Goal: Task Accomplishment & Management: Complete application form

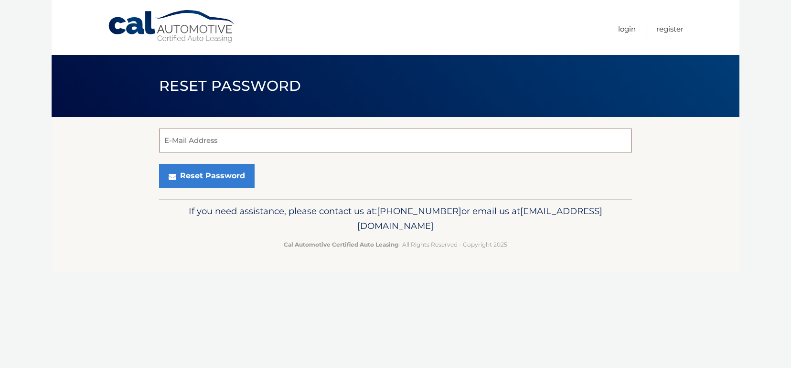
click at [190, 136] on input "E-Mail Address" at bounding box center [395, 141] width 473 height 24
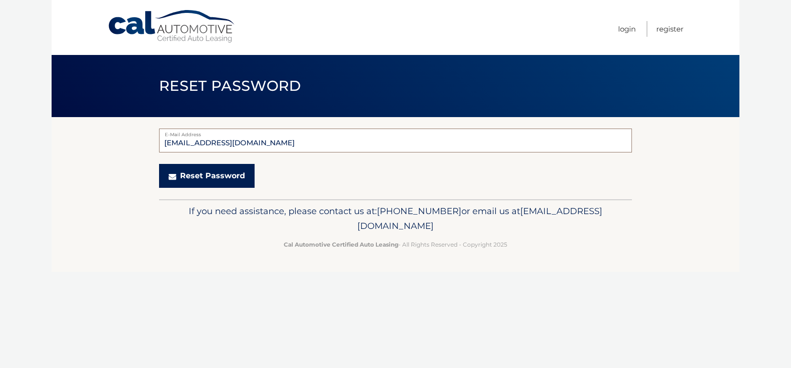
type input "[EMAIL_ADDRESS][DOMAIN_NAME]"
click at [194, 174] on button "Reset Password" at bounding box center [207, 176] width 96 height 24
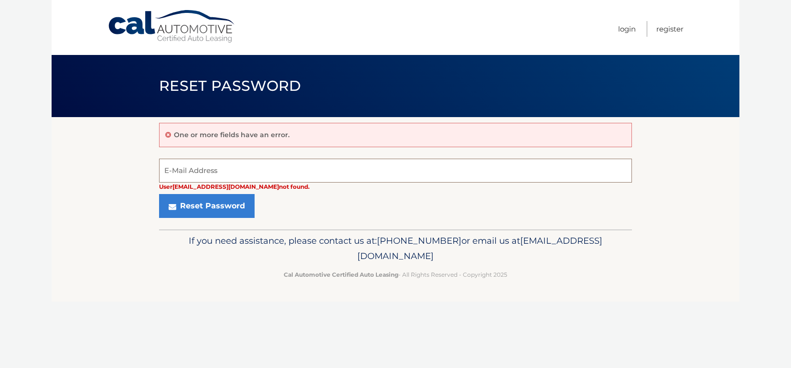
click at [185, 166] on input "E-Mail Address" at bounding box center [395, 171] width 473 height 24
type input "[EMAIL_ADDRESS][DOMAIN_NAME]"
click at [159, 194] on button "Reset Password" at bounding box center [207, 206] width 96 height 24
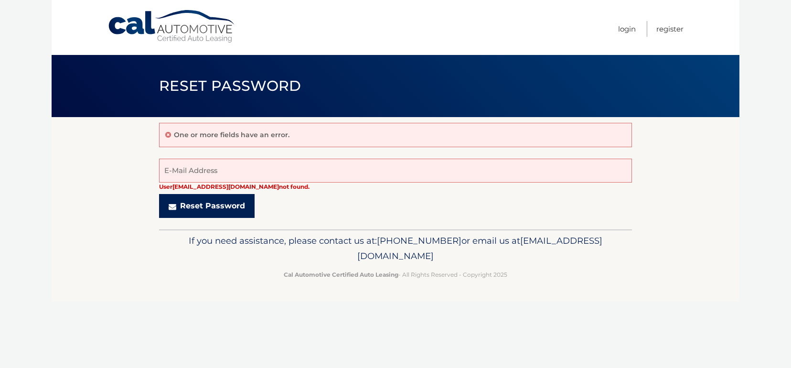
click at [200, 207] on button "Reset Password" at bounding box center [207, 206] width 96 height 24
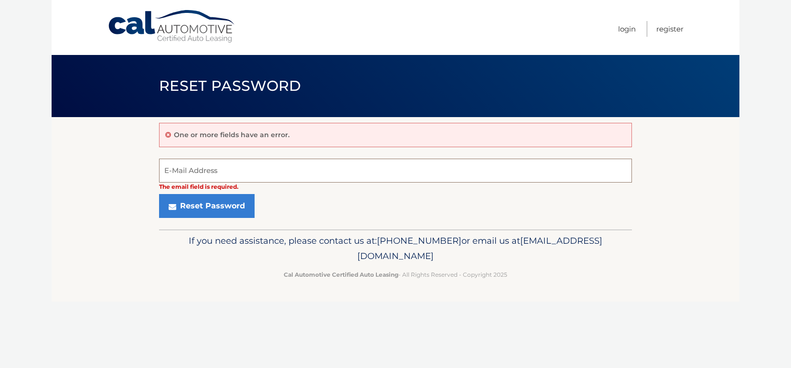
drag, startPoint x: 229, startPoint y: 170, endPoint x: 131, endPoint y: 150, distance: 100.0
click at [128, 156] on section "One or more fields have an error. The email field is required. E-Mail Address R…" at bounding box center [396, 173] width 688 height 112
type input "M"
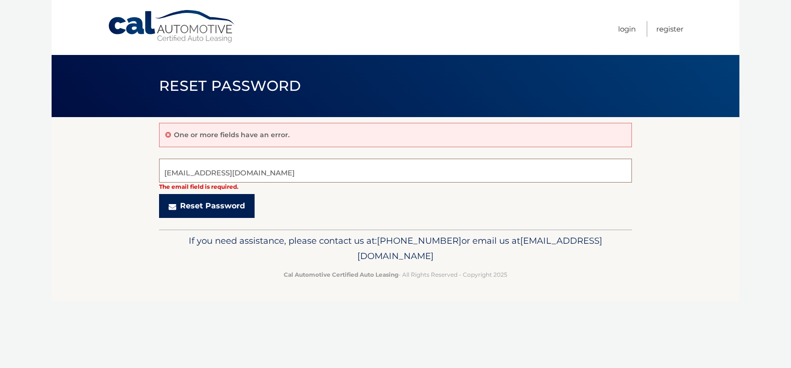
type input "mleon710@iescomia.com"
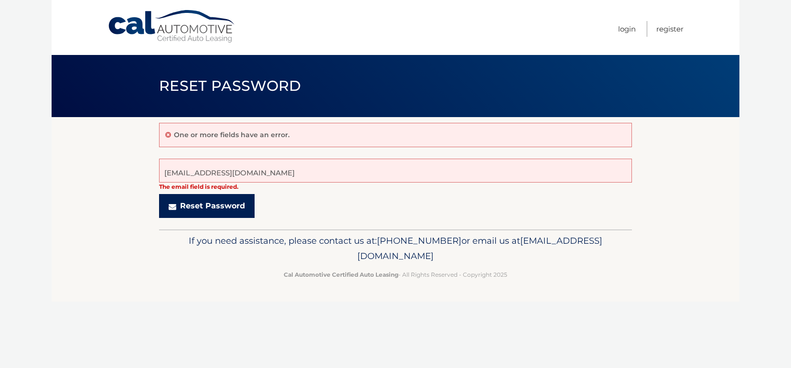
click at [188, 205] on button "Reset Password" at bounding box center [207, 206] width 96 height 24
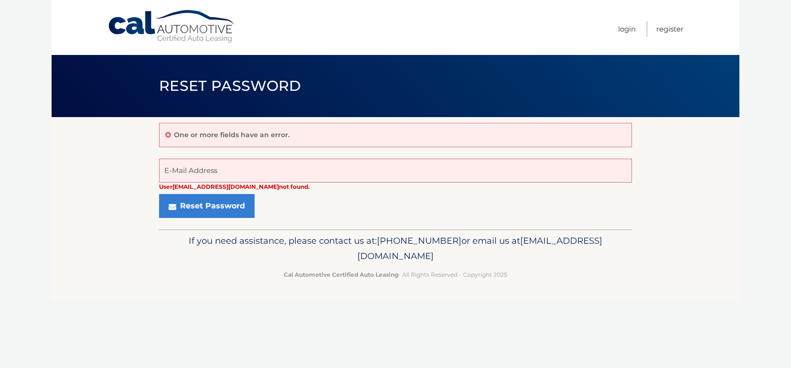
drag, startPoint x: 484, startPoint y: 256, endPoint x: 316, endPoint y: 254, distance: 167.8
click at [314, 254] on p "If you need assistance, please contact us at: 609-807-3200 or email us at Custo…" at bounding box center [395, 248] width 461 height 31
copy span "[EMAIL_ADDRESS][DOMAIN_NAME]"
click at [629, 27] on link "Login" at bounding box center [627, 29] width 18 height 16
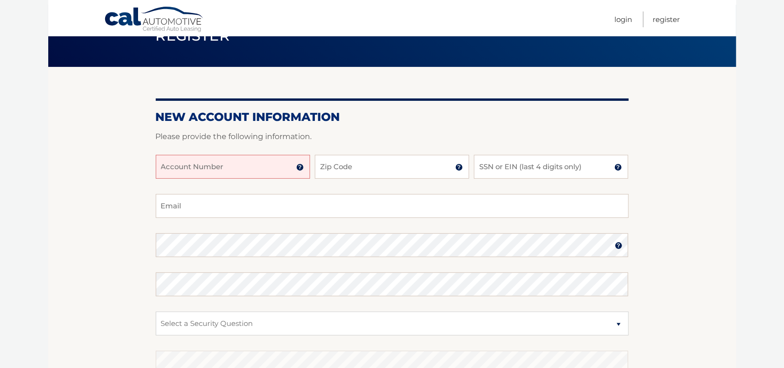
scroll to position [48, 0]
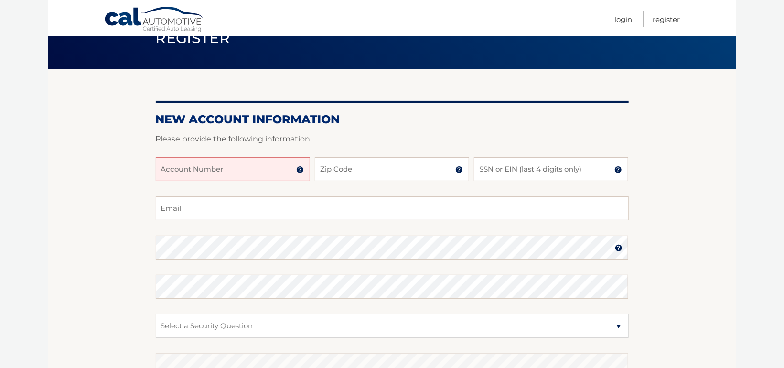
click at [215, 170] on input "Account Number" at bounding box center [233, 169] width 154 height 24
type input "44455964287"
click at [340, 175] on input "Zip Code" at bounding box center [392, 169] width 154 height 24
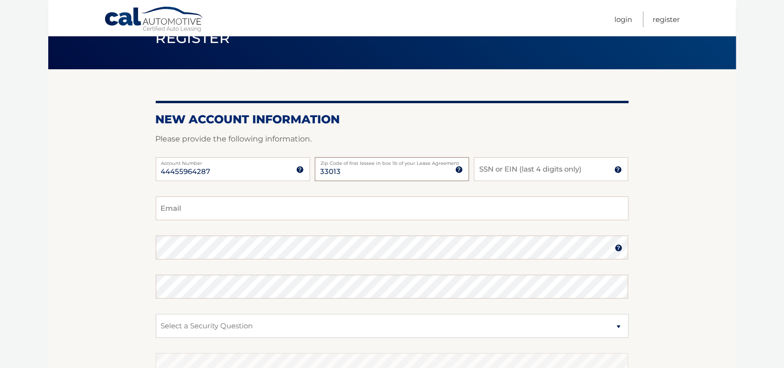
type input "33013"
click at [507, 171] on input "SSN or EIN (last 4 digits only)" at bounding box center [551, 169] width 154 height 24
type input "3096"
click at [243, 206] on input "Email" at bounding box center [392, 208] width 473 height 24
type input "[EMAIL_ADDRESS][DOMAIN_NAME]"
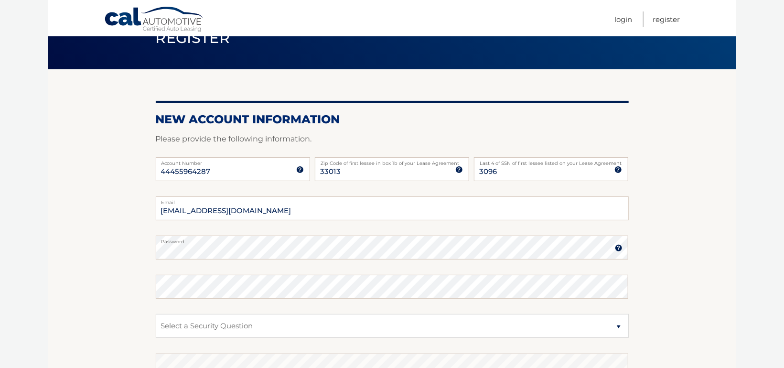
click at [617, 249] on img at bounding box center [619, 248] width 8 height 8
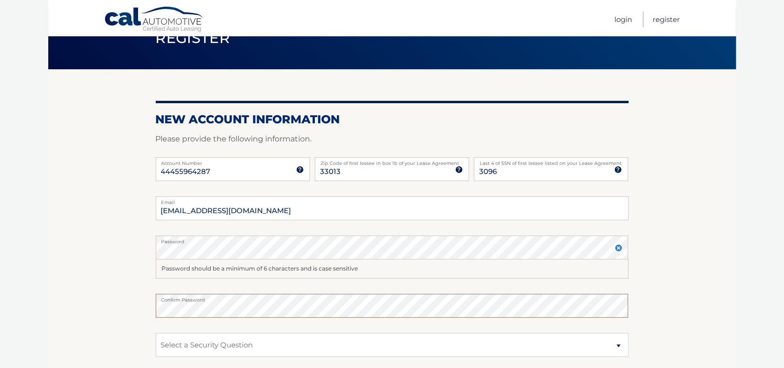
scroll to position [96, 0]
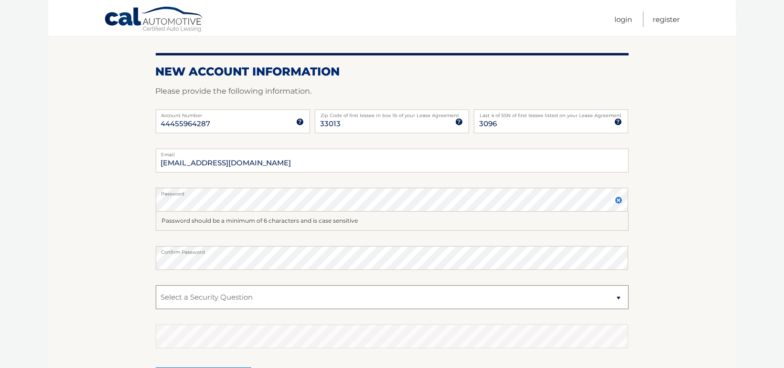
click at [618, 297] on select "Select a Security Question What was the name of your elementary school? What is…" at bounding box center [392, 297] width 473 height 24
select select "1"
click at [156, 285] on select "Select a Security Question What was the name of your elementary school? What is…" at bounding box center [392, 297] width 473 height 24
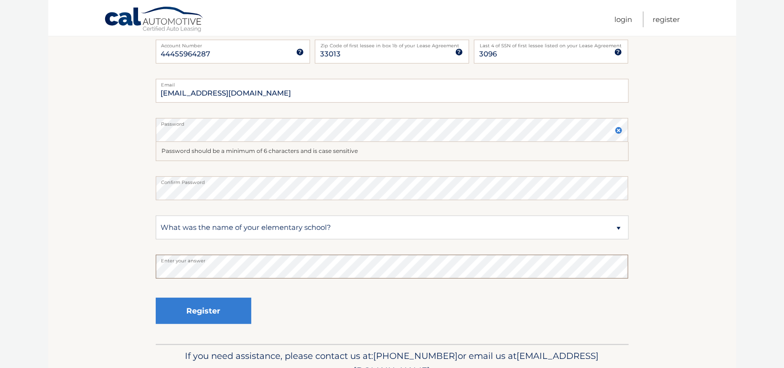
scroll to position [143, 0]
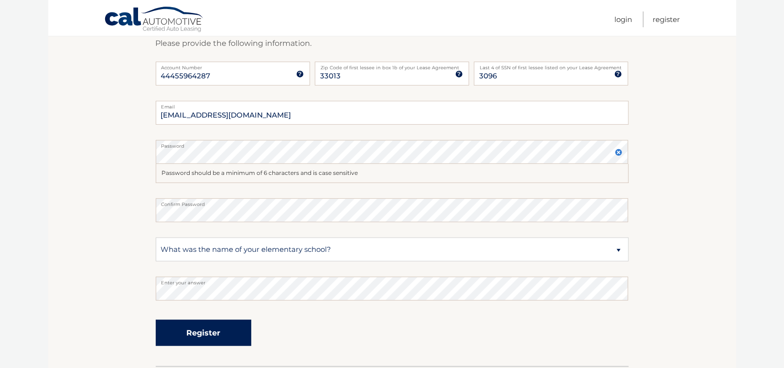
click at [197, 331] on button "Register" at bounding box center [204, 333] width 96 height 26
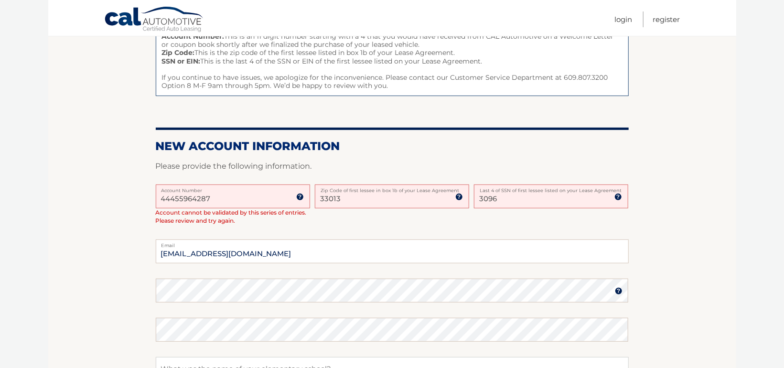
scroll to position [143, 0]
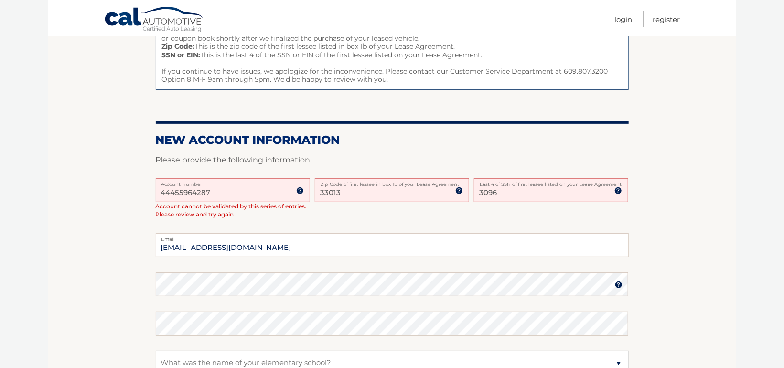
click at [230, 190] on input "44455964287" at bounding box center [233, 190] width 154 height 24
drag, startPoint x: 230, startPoint y: 190, endPoint x: 143, endPoint y: 189, distance: 86.5
click at [143, 189] on section "One or more fields have an error. Some things to keep in mind when creating you…" at bounding box center [392, 227] width 688 height 506
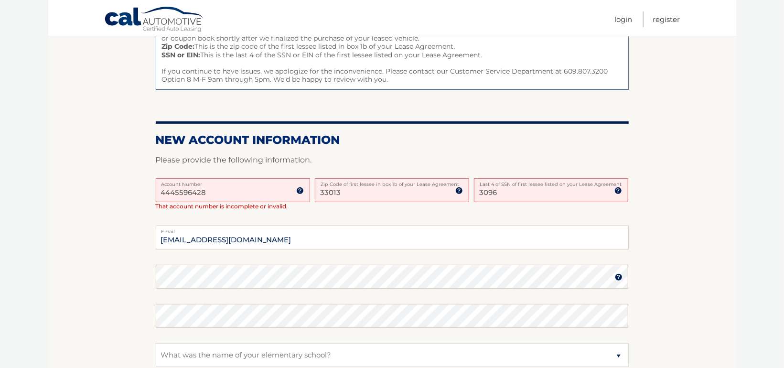
type input "44455964287"
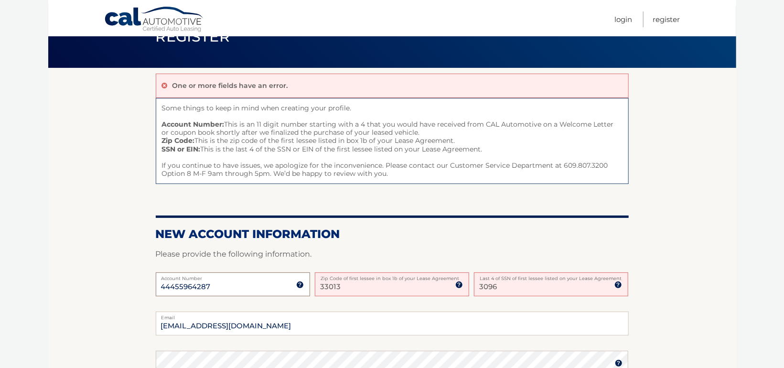
scroll to position [48, 0]
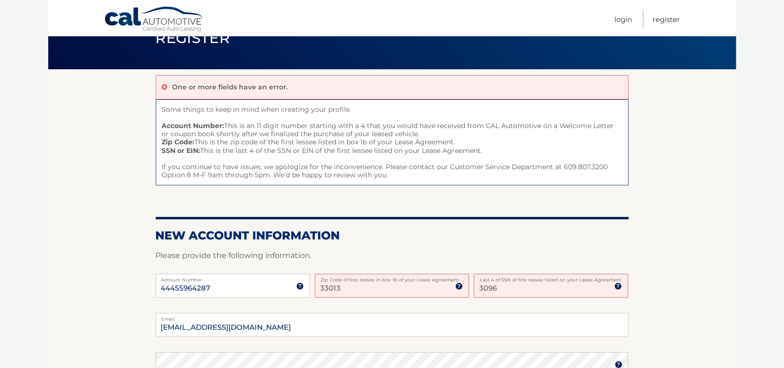
drag, startPoint x: 350, startPoint y: 286, endPoint x: 315, endPoint y: 286, distance: 34.4
click at [315, 286] on input "33013" at bounding box center [392, 286] width 154 height 24
type input "08620"
click at [514, 282] on input "3096" at bounding box center [551, 286] width 154 height 24
click at [349, 287] on input "08620" at bounding box center [392, 286] width 154 height 24
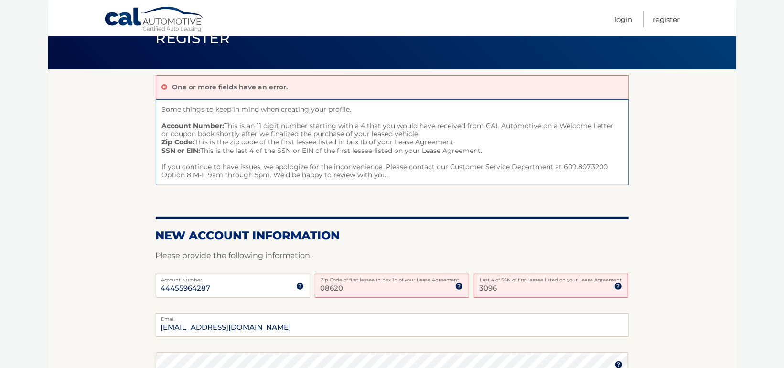
drag, startPoint x: 349, startPoint y: 287, endPoint x: 292, endPoint y: 282, distance: 57.1
click at [292, 282] on div "44455964287 Account Number 11 digit account number provided on your coupon book…" at bounding box center [392, 293] width 473 height 39
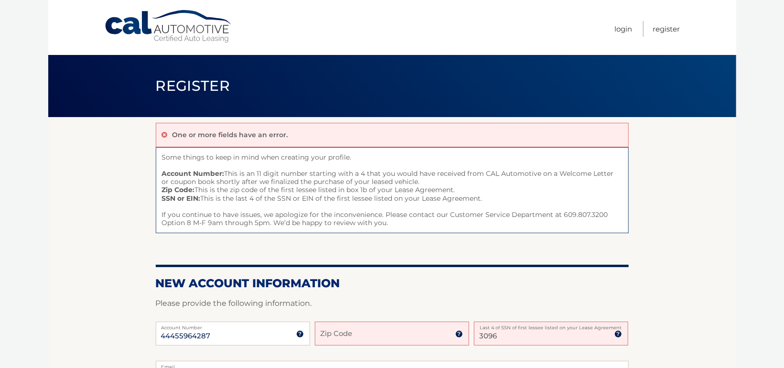
scroll to position [0, 0]
